Goal: Information Seeking & Learning: Learn about a topic

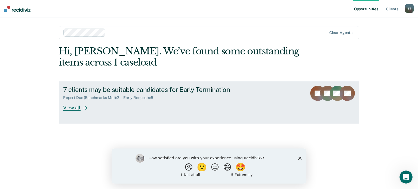
click at [72, 107] on div "View all" at bounding box center [78, 105] width 30 height 11
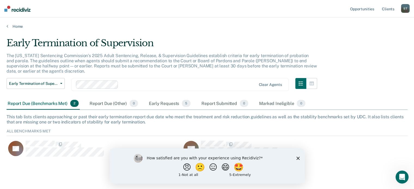
scroll to position [7, 0]
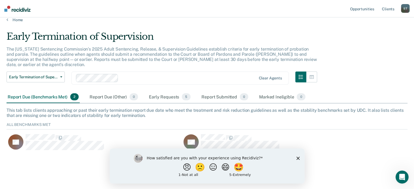
click at [45, 91] on div "Report Due (Benchmarks Met) 2" at bounding box center [43, 97] width 73 height 12
click at [112, 91] on div "Report Due (Other) 0" at bounding box center [113, 97] width 51 height 12
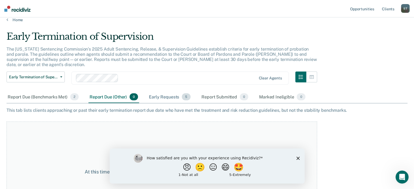
click at [168, 92] on div "Early Requests 5" at bounding box center [170, 97] width 44 height 12
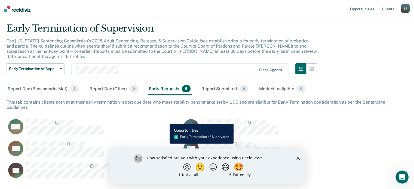
scroll to position [0, 0]
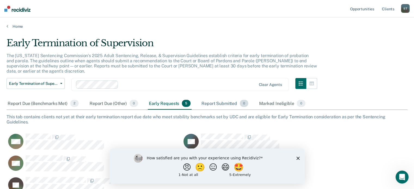
click at [231, 98] on div "Report Submitted 0" at bounding box center [224, 104] width 49 height 12
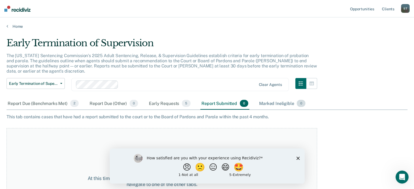
click at [277, 100] on div "Marked Ineligible 0" at bounding box center [282, 104] width 48 height 12
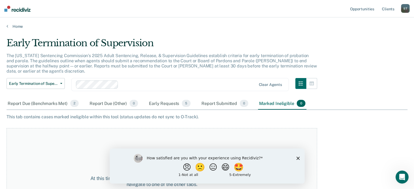
click at [298, 157] on polygon "Close survey" at bounding box center [297, 157] width 3 height 3
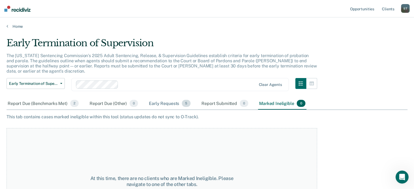
click at [164, 98] on div "Early Requests 5" at bounding box center [170, 104] width 44 height 12
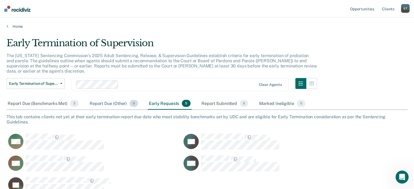
click at [103, 98] on div "Report Due (Other) 0" at bounding box center [113, 104] width 51 height 12
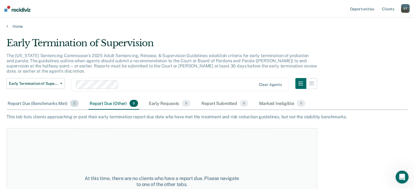
click at [49, 98] on div "Report Due (Benchmarks Met) 2" at bounding box center [43, 104] width 73 height 12
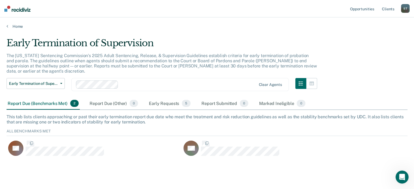
scroll to position [29, 396]
click at [157, 98] on div "Early Requests 5" at bounding box center [170, 104] width 44 height 12
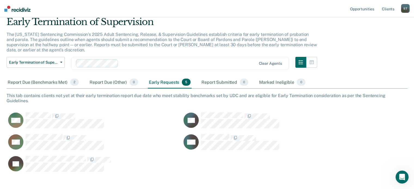
scroll to position [38, 0]
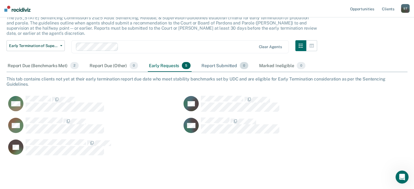
click at [222, 60] on div "Report Submitted 0" at bounding box center [224, 66] width 49 height 12
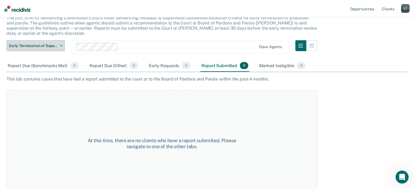
click at [56, 44] on span "Early Termination of Supervision" at bounding box center [33, 46] width 49 height 5
click at [53, 60] on div "Report Due (Benchmarks Met) 2" at bounding box center [43, 66] width 73 height 12
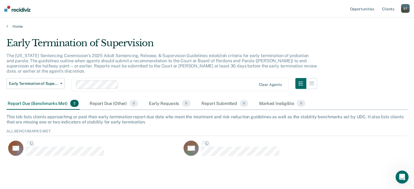
scroll to position [29, 396]
click at [58, 78] on button "Early Termination of Supervision" at bounding box center [36, 83] width 58 height 11
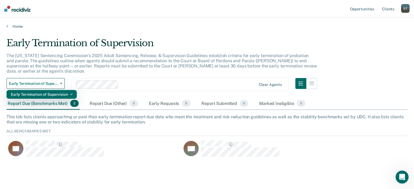
click at [61, 90] on div "Early Termination of Supervision" at bounding box center [41, 94] width 61 height 9
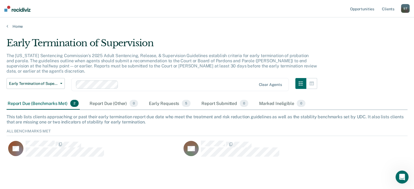
click at [52, 98] on div "Report Due (Benchmarks Met) 2" at bounding box center [43, 104] width 73 height 12
click at [171, 99] on div "Early Requests 5" at bounding box center [170, 104] width 44 height 12
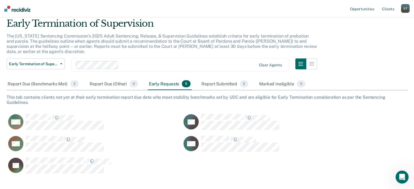
scroll to position [38, 0]
